Goal: Information Seeking & Learning: Learn about a topic

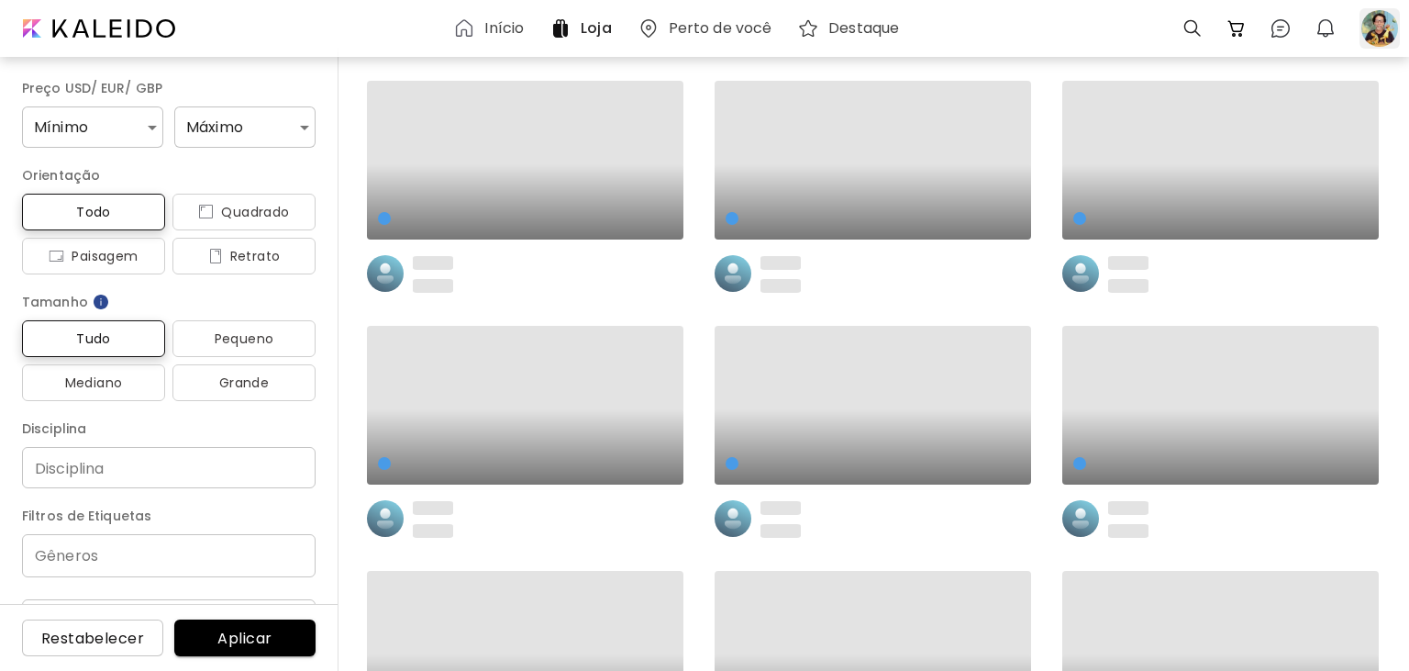
click at [1380, 27] on div at bounding box center [1380, 28] width 40 height 40
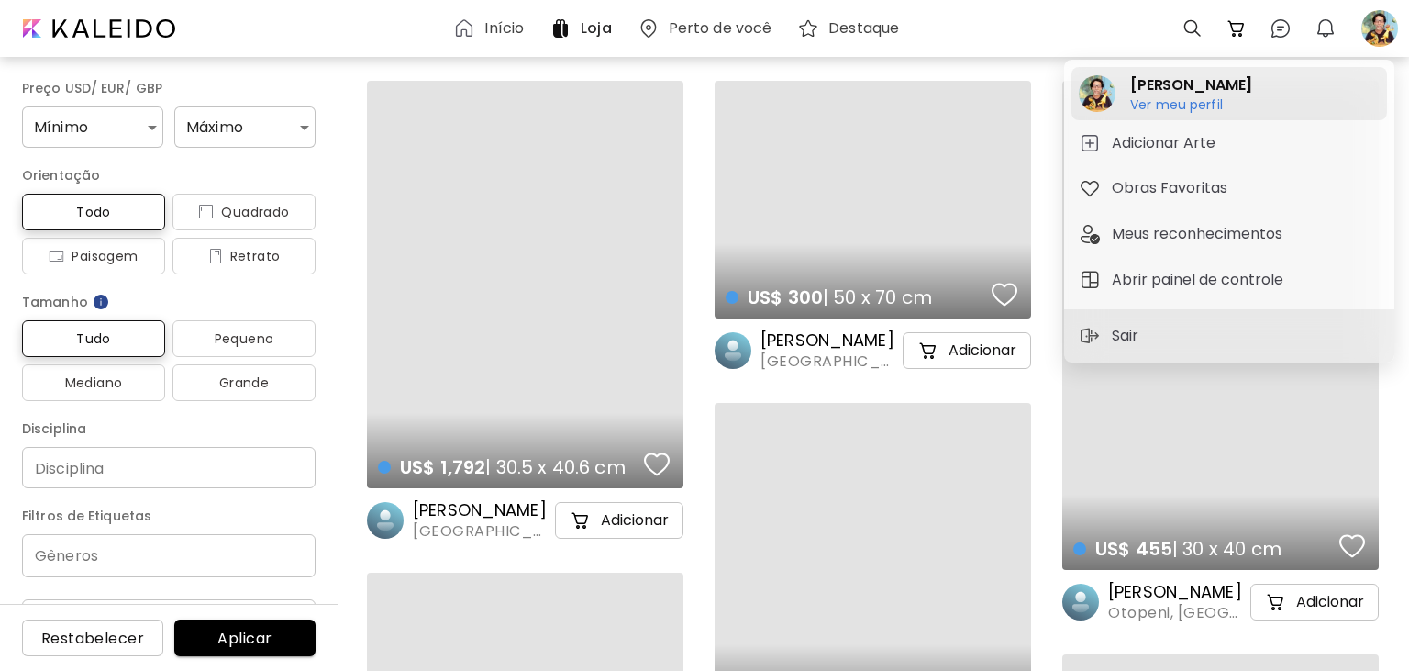
click at [1198, 110] on h6 "Ver meu perfil" at bounding box center [1191, 104] width 122 height 17
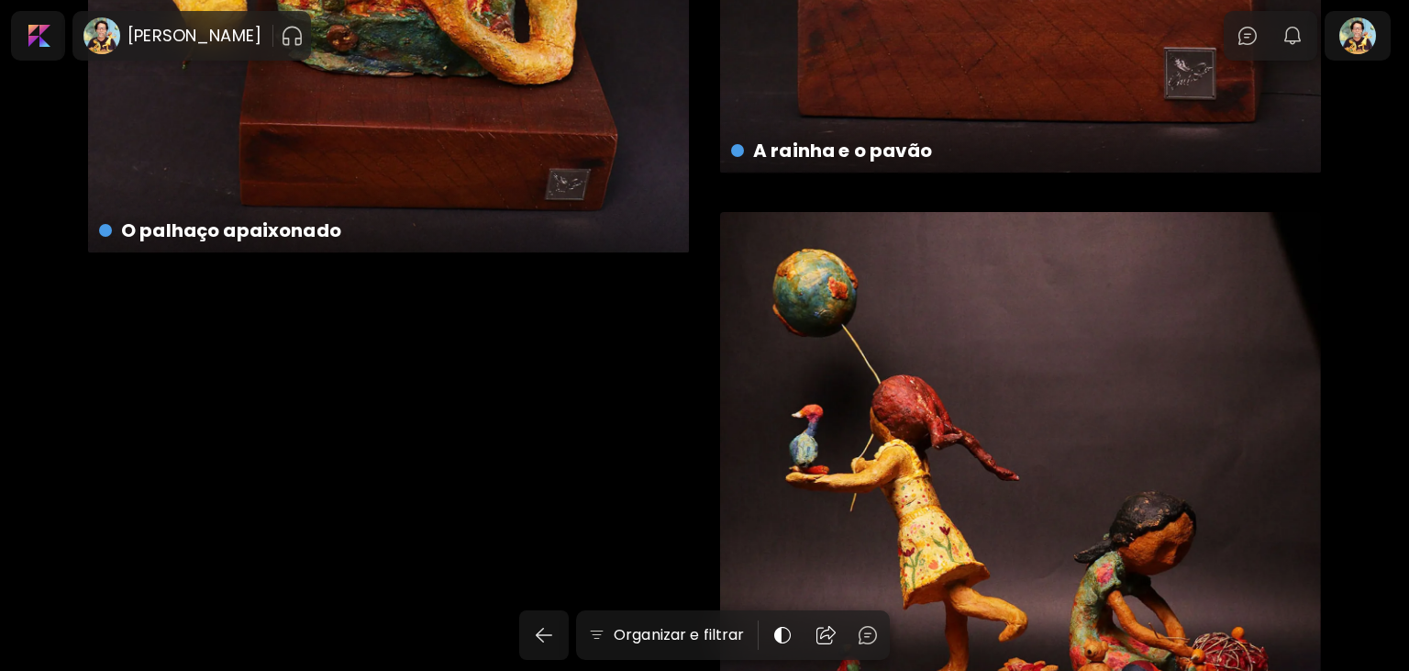
scroll to position [6804, 0]
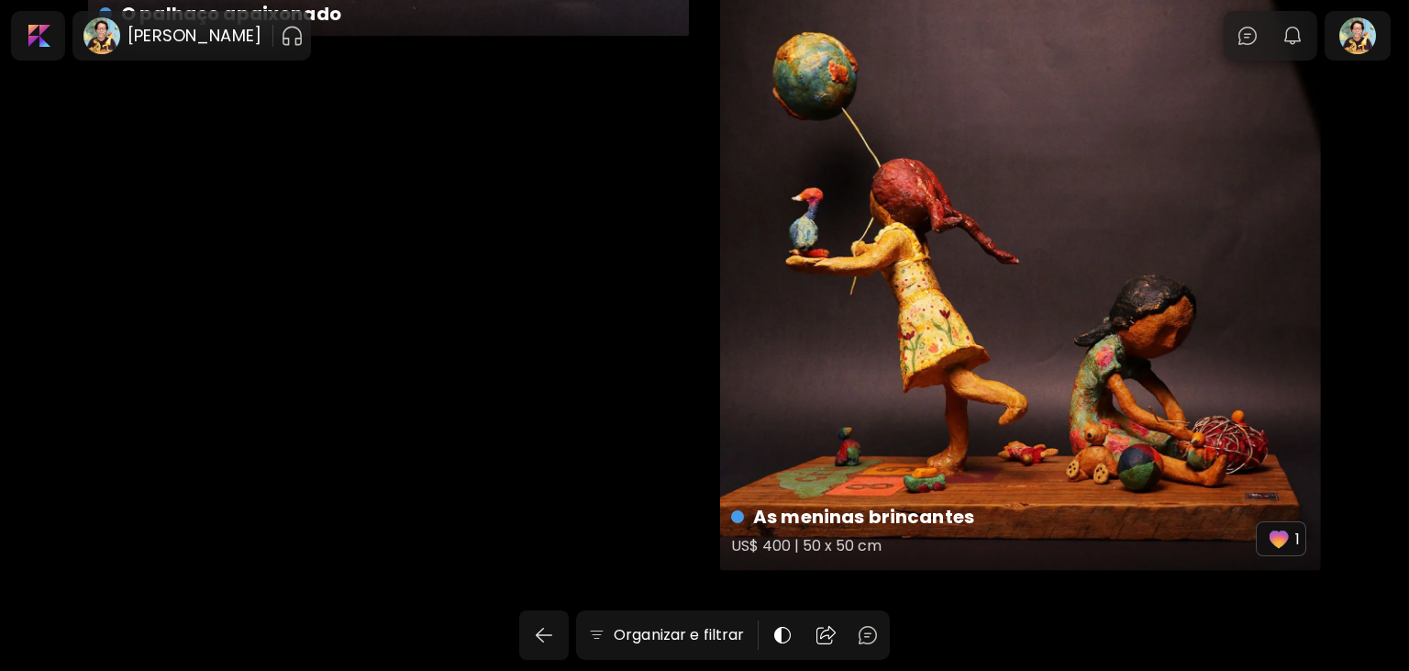
click at [900, 402] on div "As meninas brincantes US$ 400 | 50 x 50 cm 1" at bounding box center [1020, 282] width 601 height 575
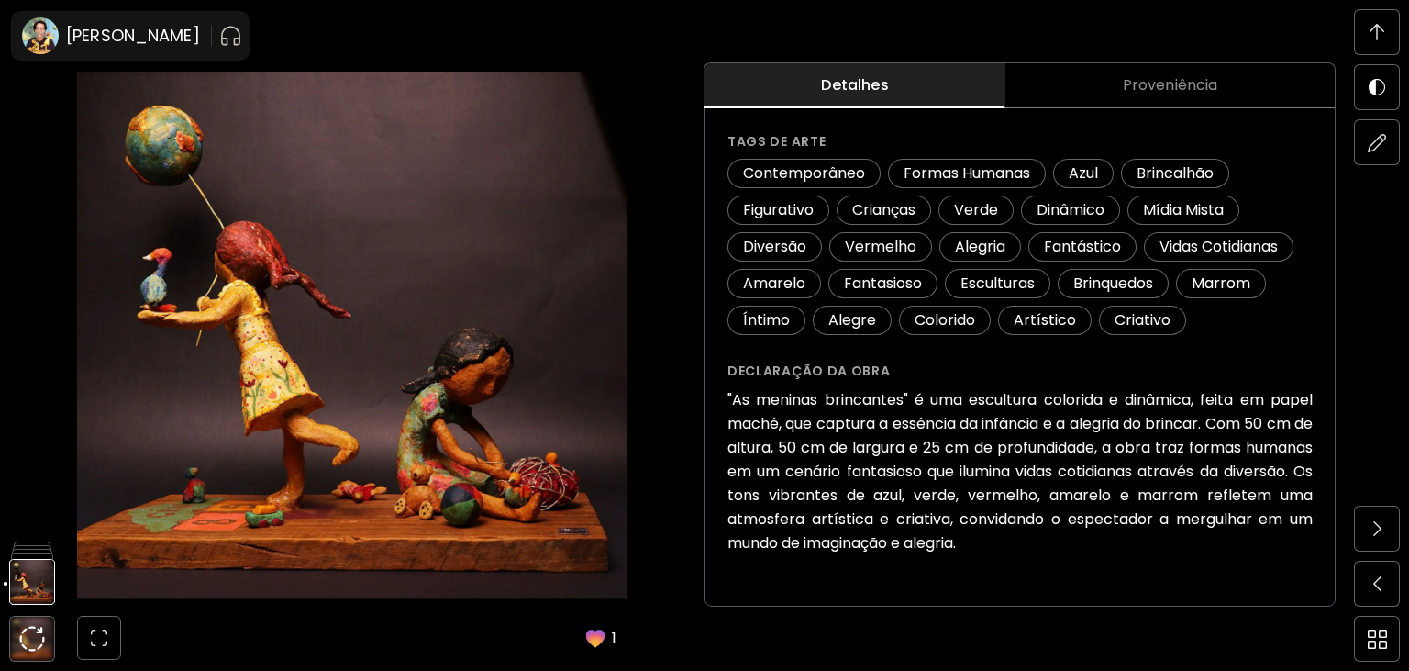
scroll to position [2131, 0]
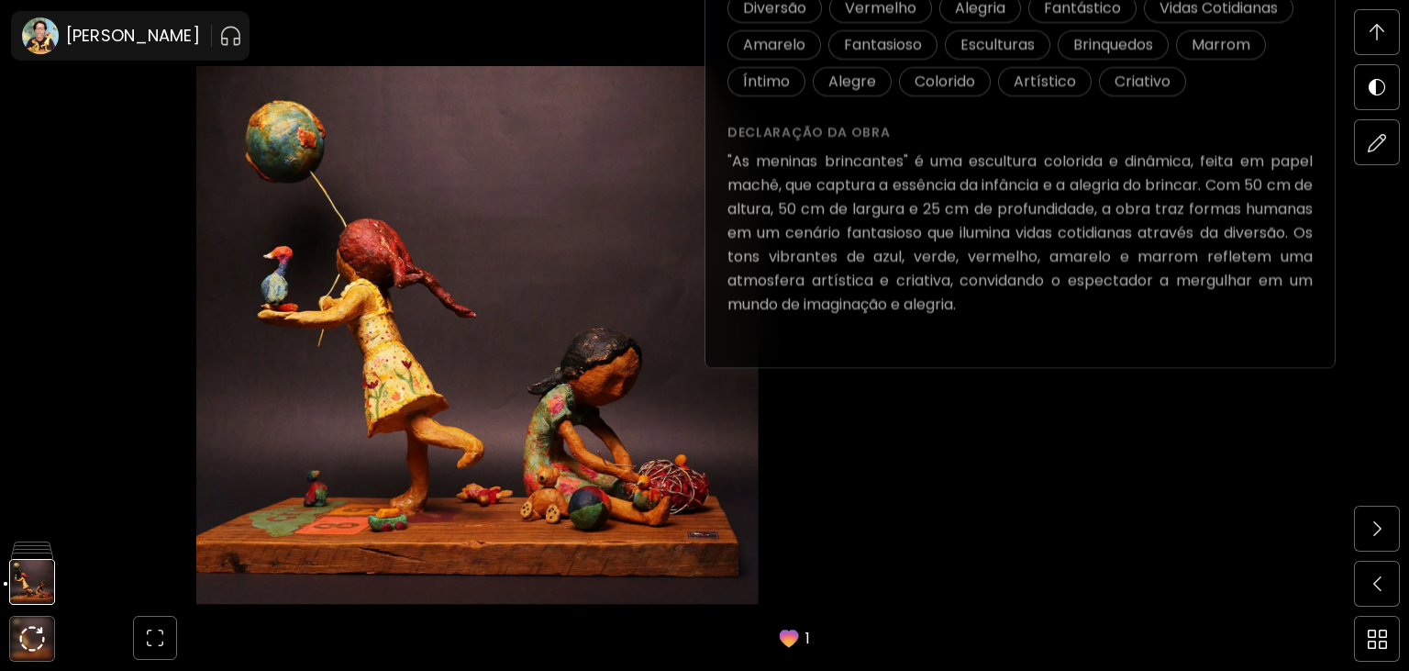
drag, startPoint x: 1121, startPoint y: 304, endPoint x: 746, endPoint y: 165, distance: 400.0
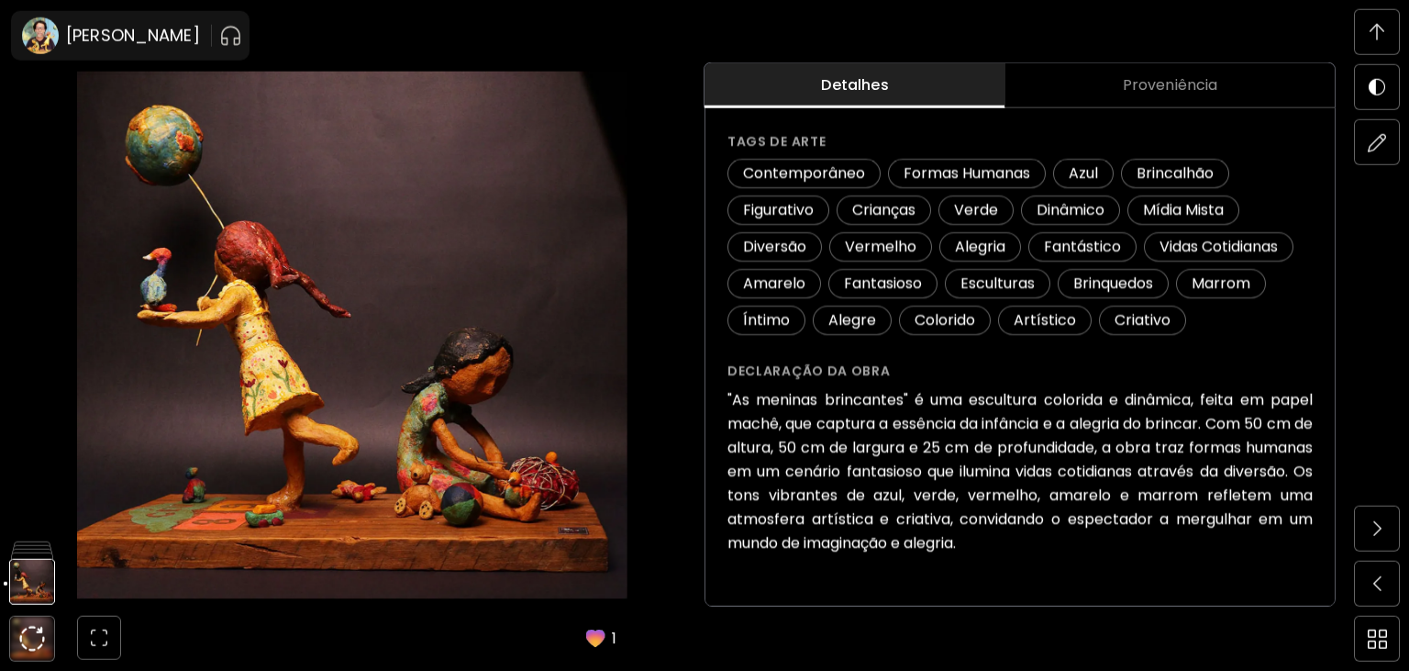
scroll to position [1840, 0]
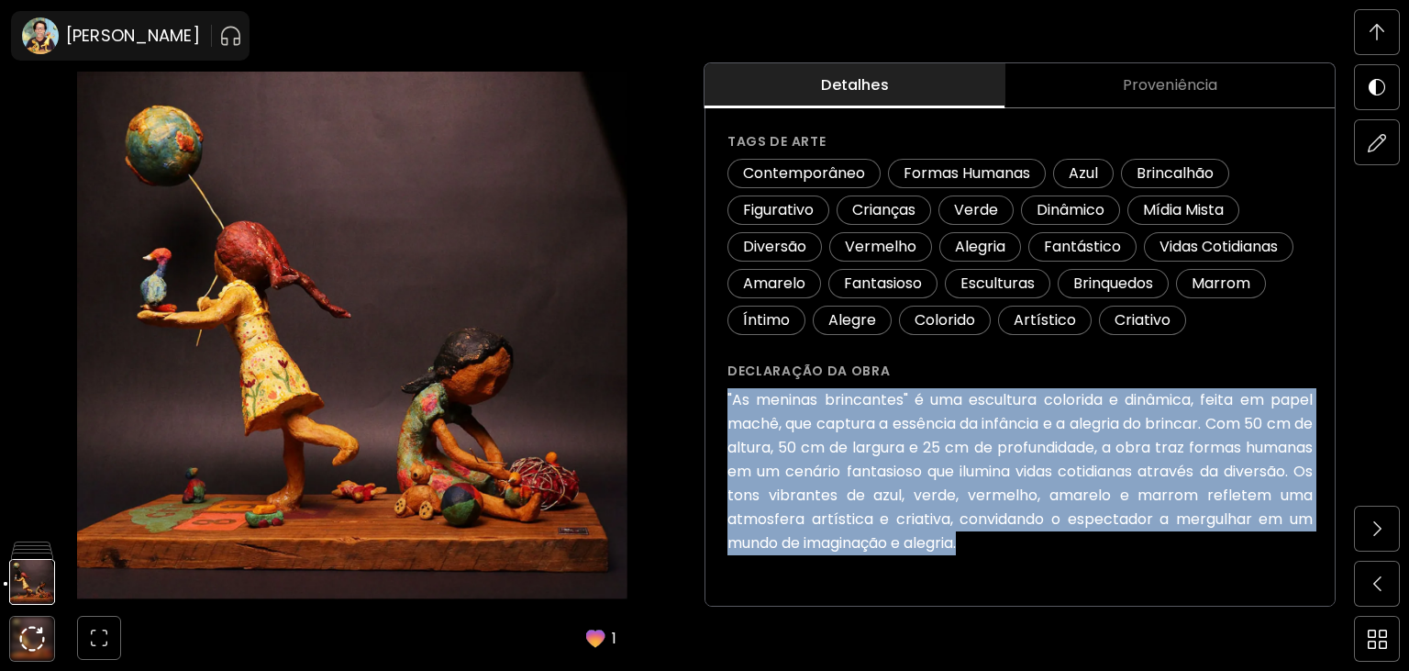
drag, startPoint x: 728, startPoint y: 395, endPoint x: 1182, endPoint y: 538, distance: 475.9
click at [1182, 539] on h6 ""As meninas brincantes" é uma escultura colorida e dinâmica, feita em papel mac…" at bounding box center [1020, 471] width 585 height 167
copy h6 ""As meninas brincantes" é uma escultura colorida e dinâmica, feita em papel mac…"
